Goal: Transaction & Acquisition: Purchase product/service

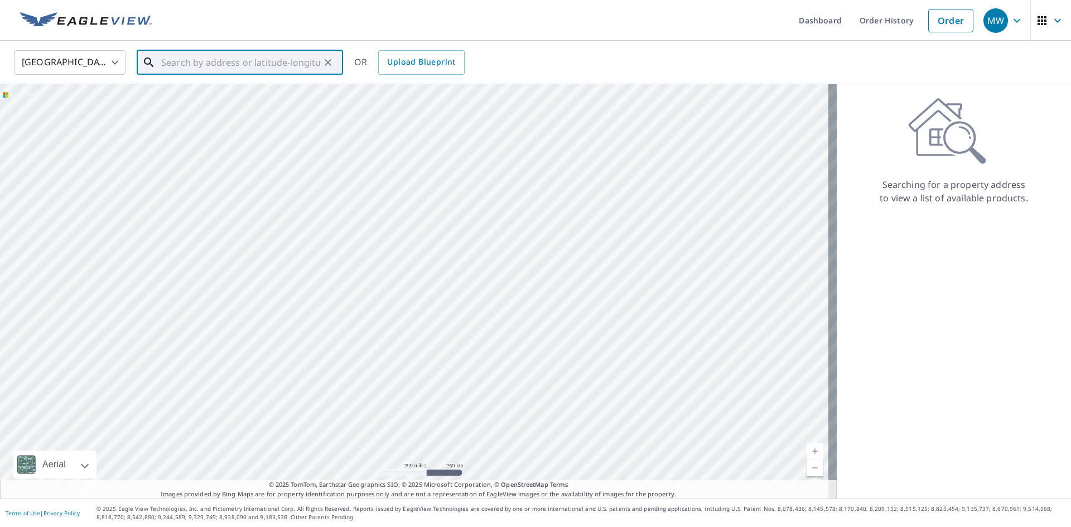
click at [265, 65] on input "text" at bounding box center [240, 62] width 159 height 31
click at [265, 107] on p "[GEOGRAPHIC_DATA]" at bounding box center [246, 107] width 175 height 11
type input "[STREET_ADDRESS]"
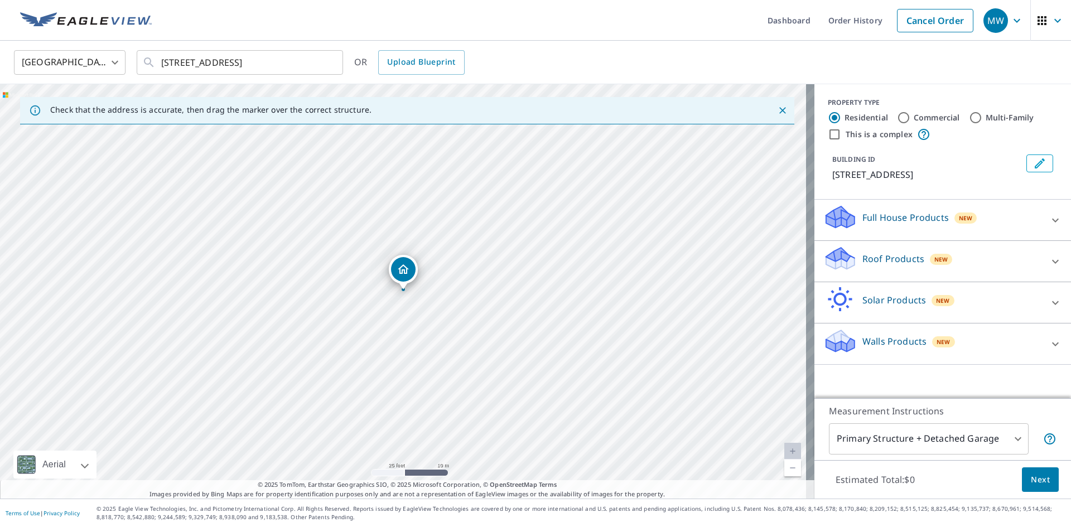
click at [865, 254] on p "Roof Products" at bounding box center [893, 258] width 62 height 13
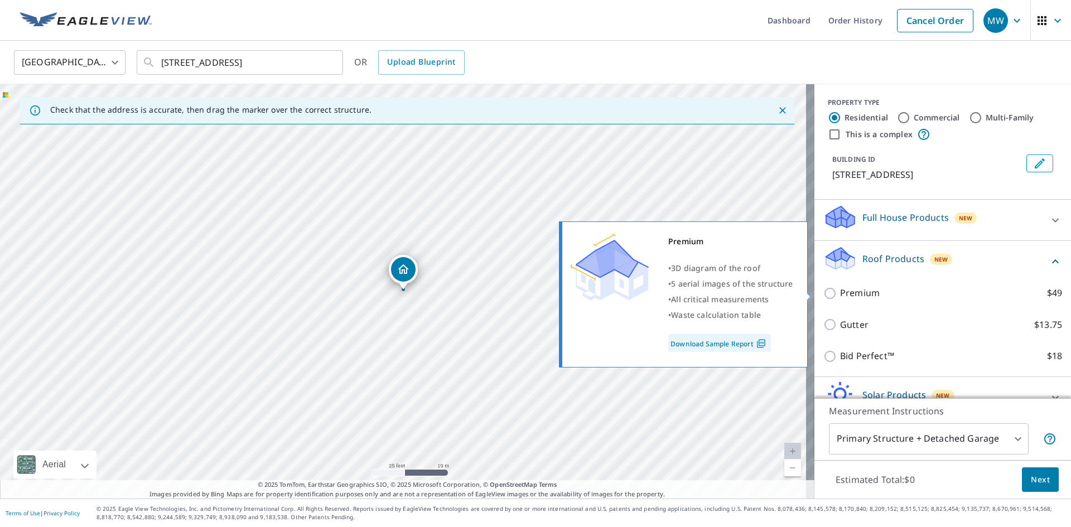
click at [823, 292] on input "Premium $49" at bounding box center [831, 293] width 17 height 13
checkbox input "true"
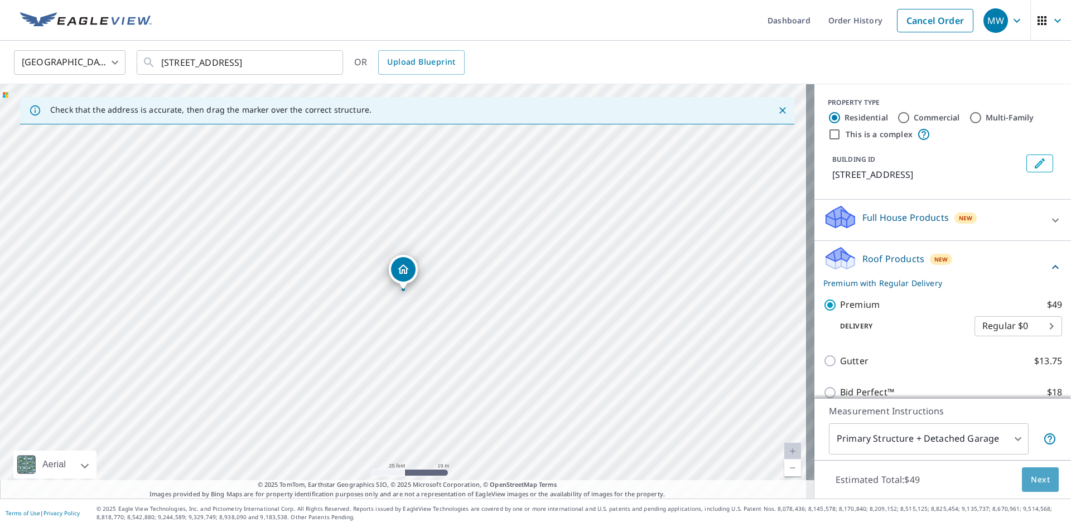
click at [1024, 489] on button "Next" at bounding box center [1040, 479] width 37 height 25
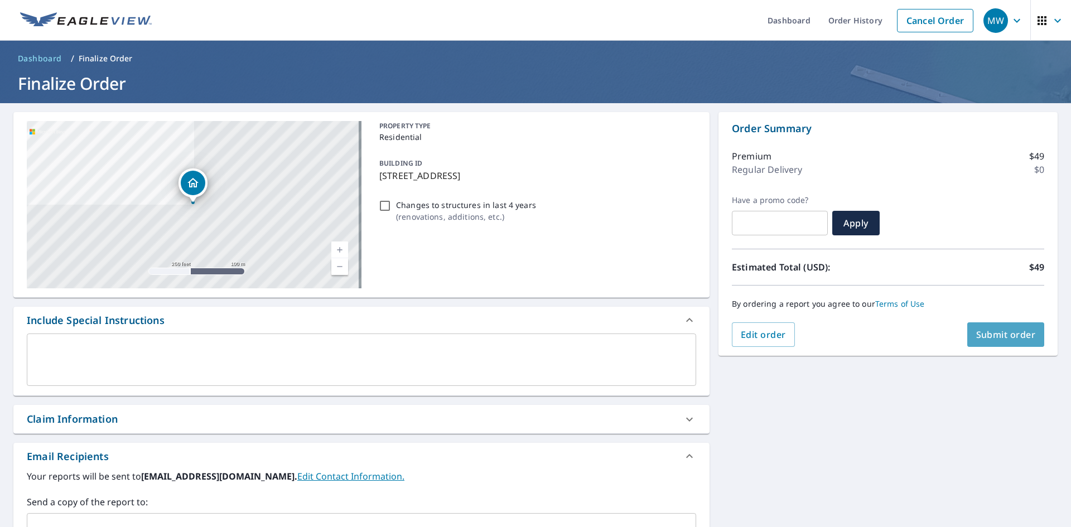
click at [991, 331] on span "Submit order" at bounding box center [1006, 335] width 60 height 12
